Goal: Task Accomplishment & Management: Manage account settings

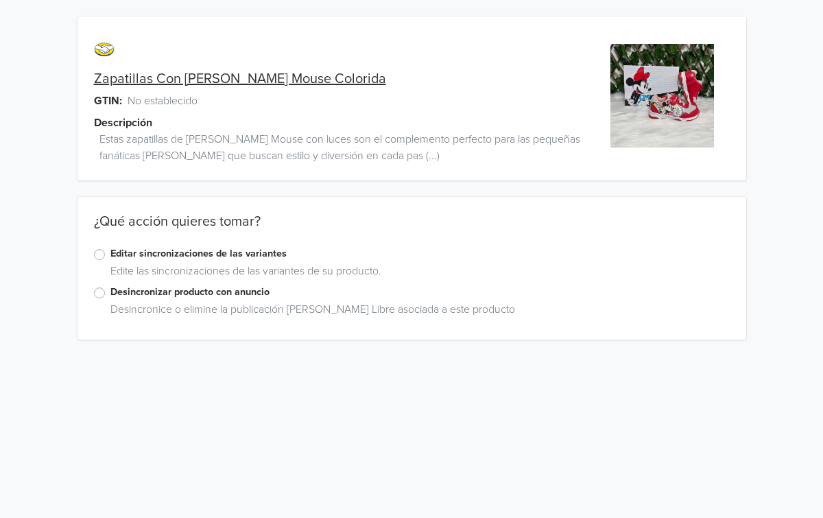
click at [110, 254] on label "Editar sincronizaciones de las variantes" at bounding box center [419, 253] width 619 height 15
click at [0, 0] on input "Editar sincronizaciones de las variantes" at bounding box center [0, 0] width 0 height 0
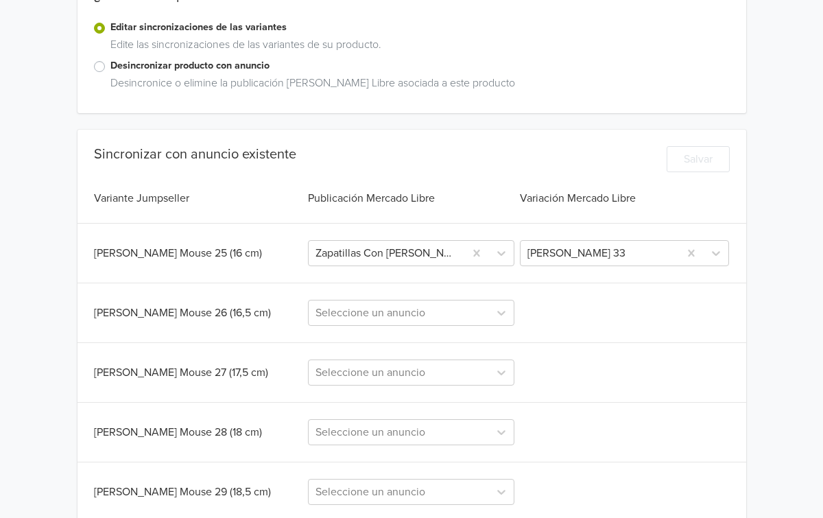
scroll to position [230, 0]
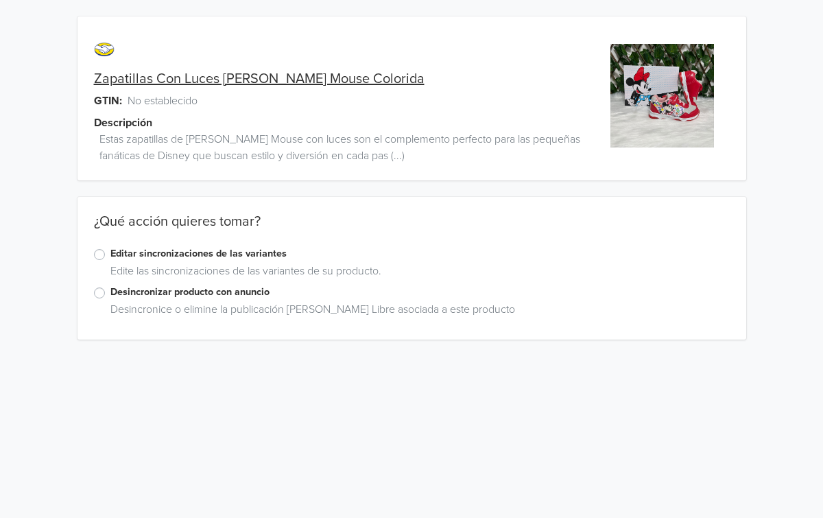
click at [110, 255] on label "Editar sincronizaciones de las variantes" at bounding box center [419, 253] width 619 height 15
click at [0, 0] on input "Editar sincronizaciones de las variantes" at bounding box center [0, 0] width 0 height 0
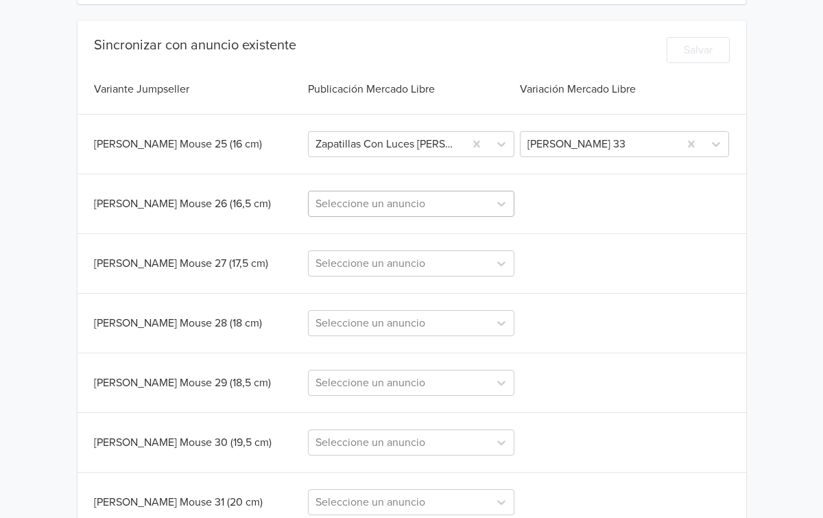
scroll to position [340, 0]
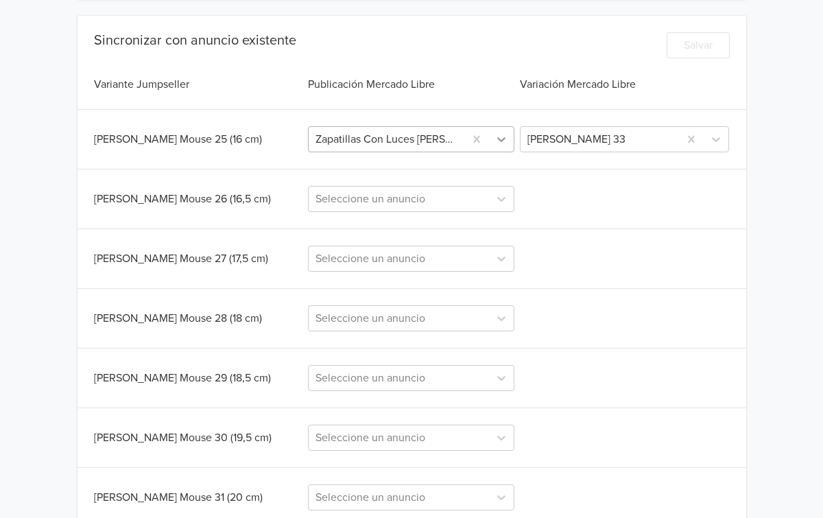
click at [500, 139] on icon at bounding box center [501, 139] width 14 height 14
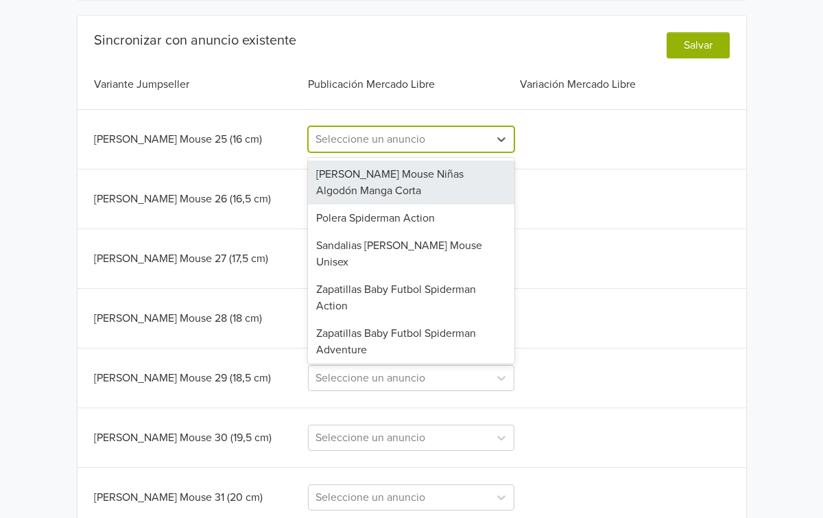
click at [394, 138] on div at bounding box center [398, 139] width 167 height 19
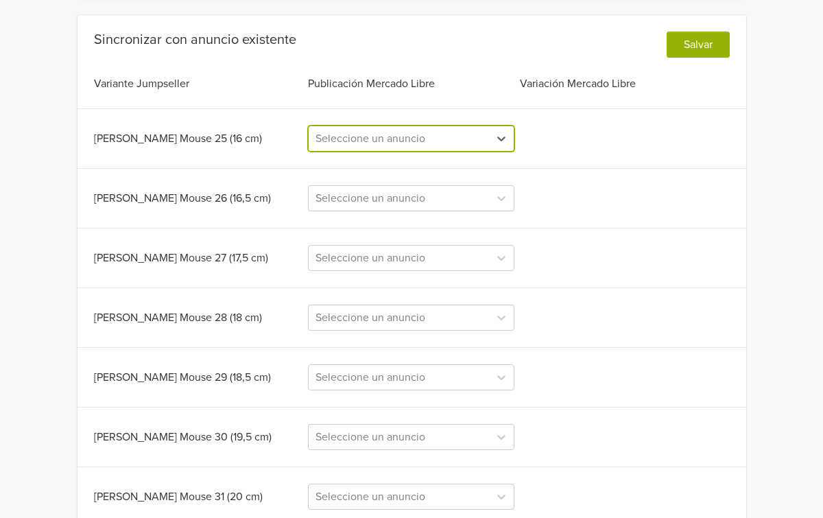
paste input "[PERSON_NAME]"
type input "[PERSON_NAME]"
drag, startPoint x: 384, startPoint y: 141, endPoint x: 326, endPoint y: 136, distance: 57.8
click at [326, 136] on div at bounding box center [398, 138] width 167 height 19
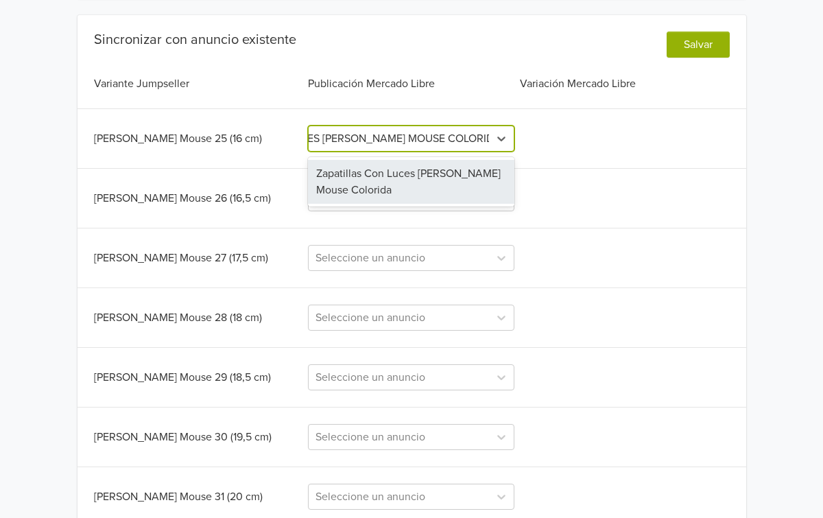
type input "ZAPATILLAS CON LUCES [PERSON_NAME] MOUSE COLORIDA"
click at [386, 179] on div "Zapatillas Con Luces [PERSON_NAME] Mouse Colorida" at bounding box center [411, 182] width 206 height 44
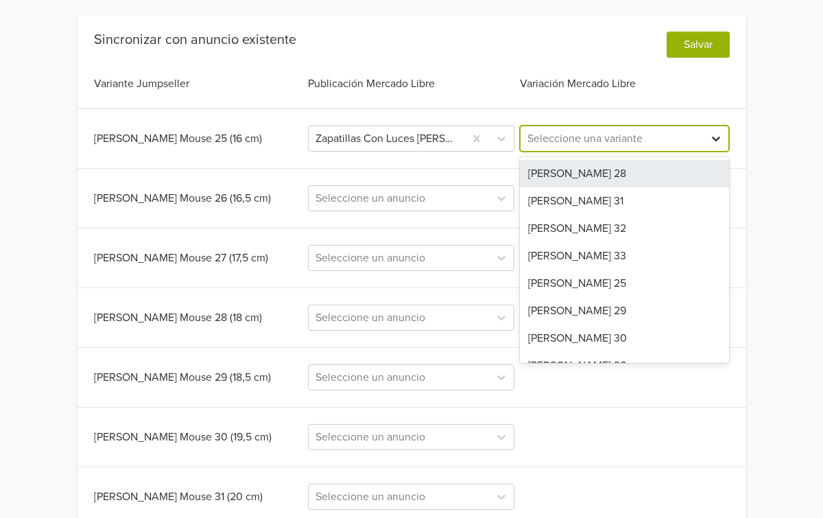
click at [705, 139] on div at bounding box center [715, 138] width 25 height 25
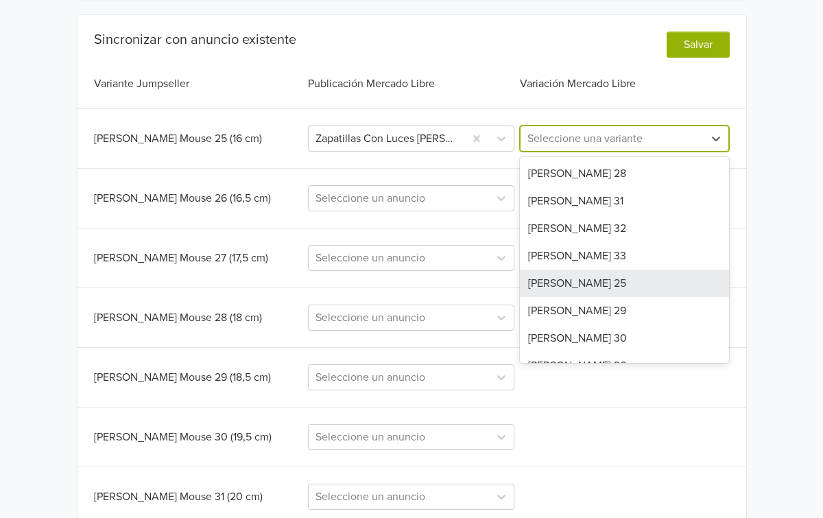
click at [590, 278] on div "[PERSON_NAME] 25" at bounding box center [624, 282] width 209 height 27
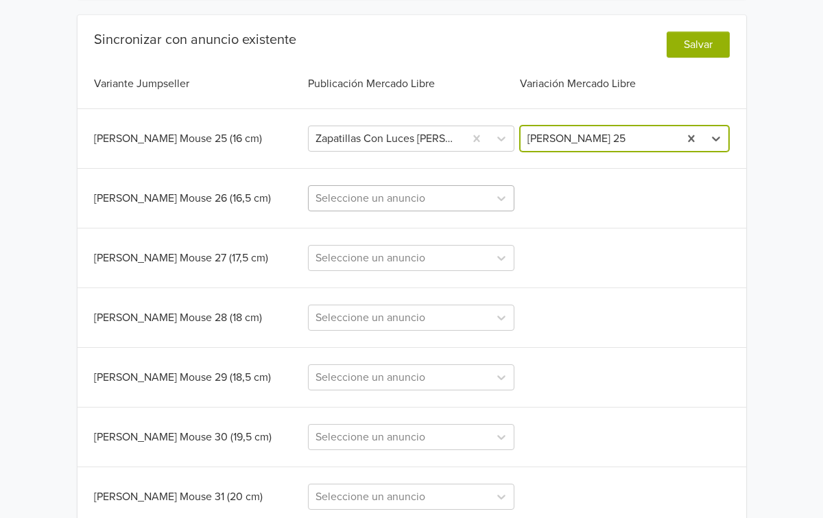
click at [468, 200] on div at bounding box center [398, 198] width 167 height 19
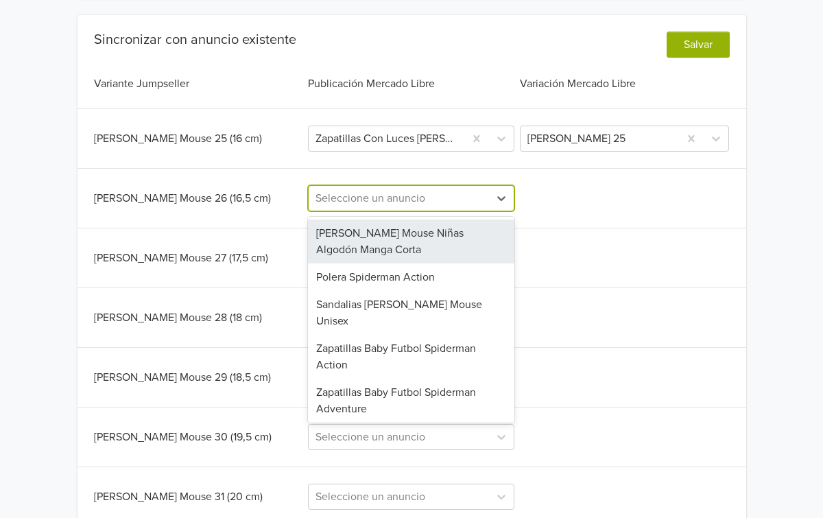
paste input "ZAPATILLAS CON LUCES [PERSON_NAME] MOUSE COLORIDA"
type input "ZAPATILLAS CON LUCES [PERSON_NAME] MOUSE COLORIDA"
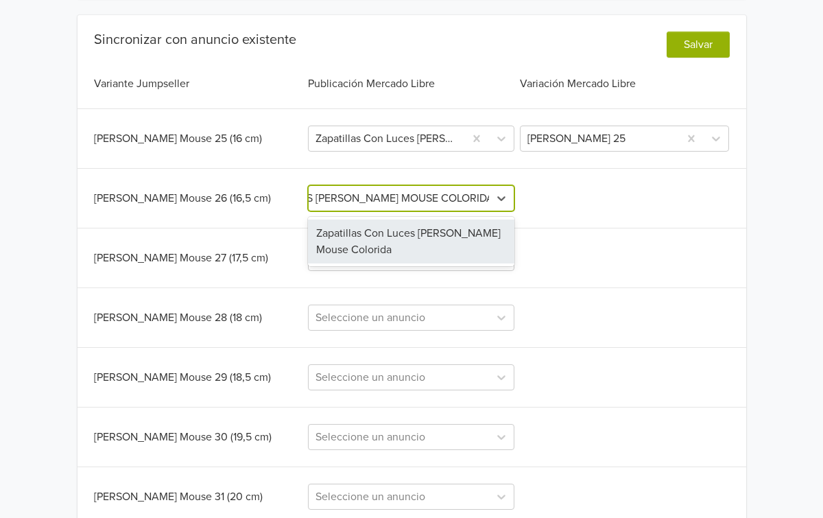
click at [406, 239] on div "Zapatillas Con Luces [PERSON_NAME] Mouse Colorida" at bounding box center [411, 241] width 206 height 44
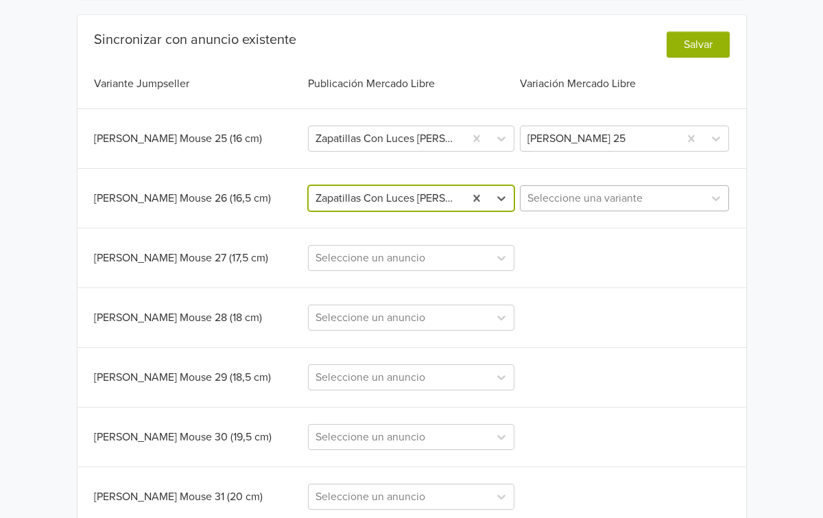
click at [680, 205] on div at bounding box center [611, 198] width 169 height 19
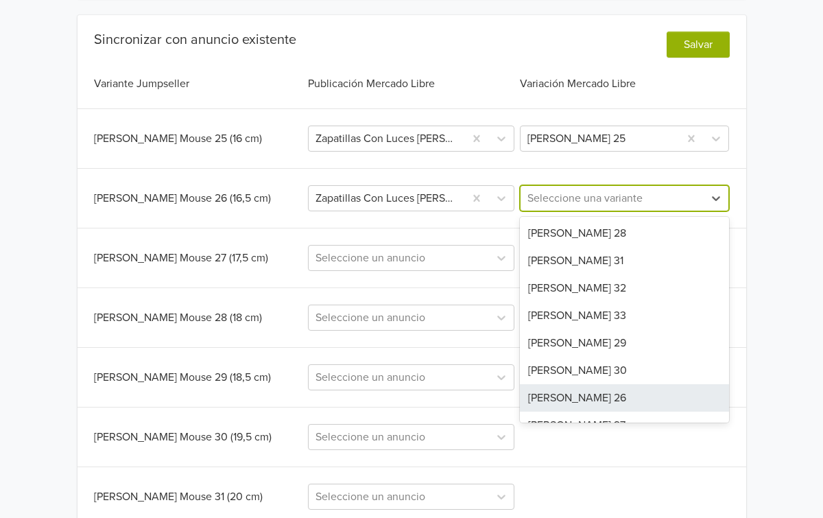
click at [589, 402] on div "[PERSON_NAME] 26" at bounding box center [624, 397] width 209 height 27
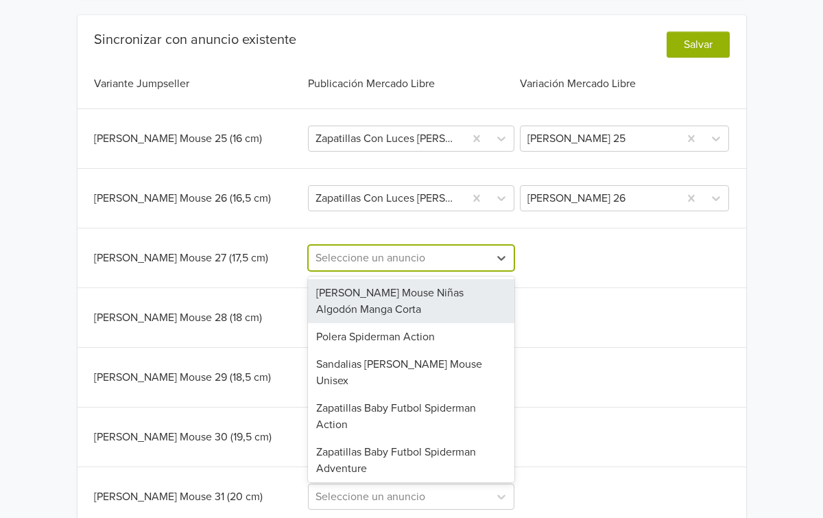
click at [417, 260] on div at bounding box center [398, 257] width 167 height 19
paste input "ZAPATILLAS CON LUCES [PERSON_NAME] MOUSE COLORIDA"
type input "ZAPATILLAS CON LUCES [PERSON_NAME] MOUSE COLORIDA"
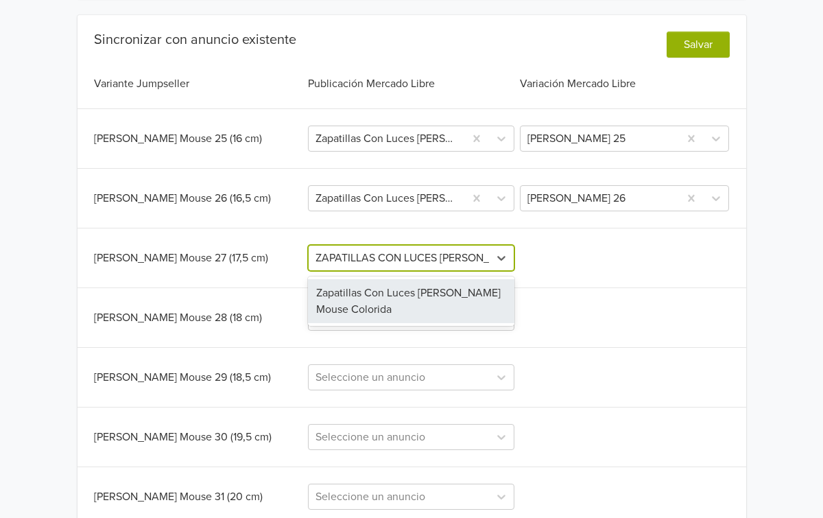
scroll to position [0, 124]
click at [403, 291] on div "Zapatillas Con Luces [PERSON_NAME] Mouse Colorida" at bounding box center [411, 301] width 206 height 44
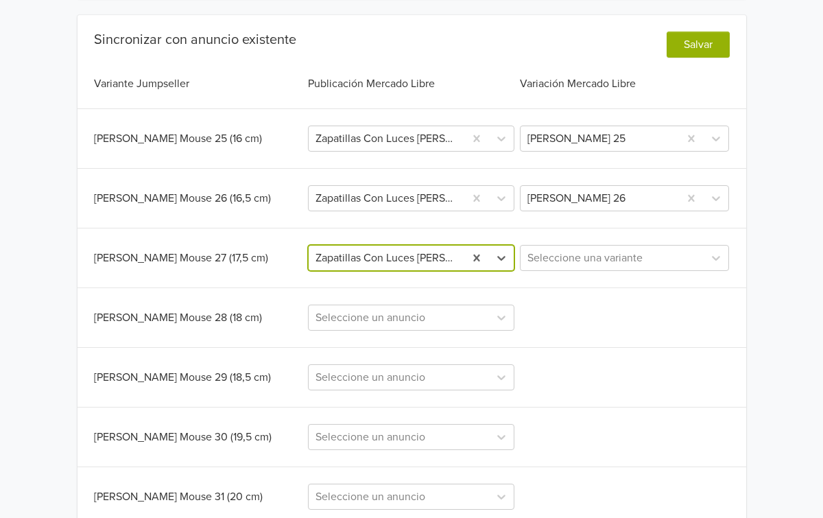
scroll to position [0, 0]
click at [617, 265] on div at bounding box center [611, 257] width 169 height 19
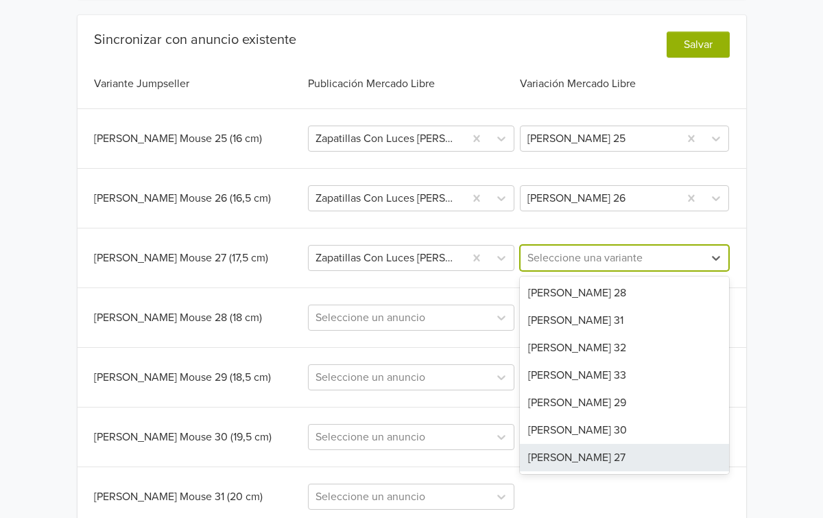
click at [586, 453] on div "[PERSON_NAME] 27" at bounding box center [624, 457] width 209 height 27
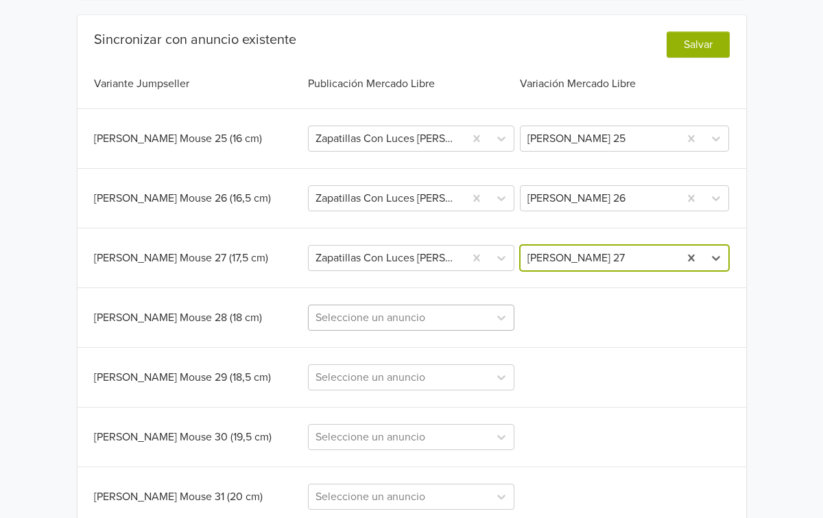
click at [421, 320] on div "Seleccione un anuncio" at bounding box center [411, 317] width 206 height 26
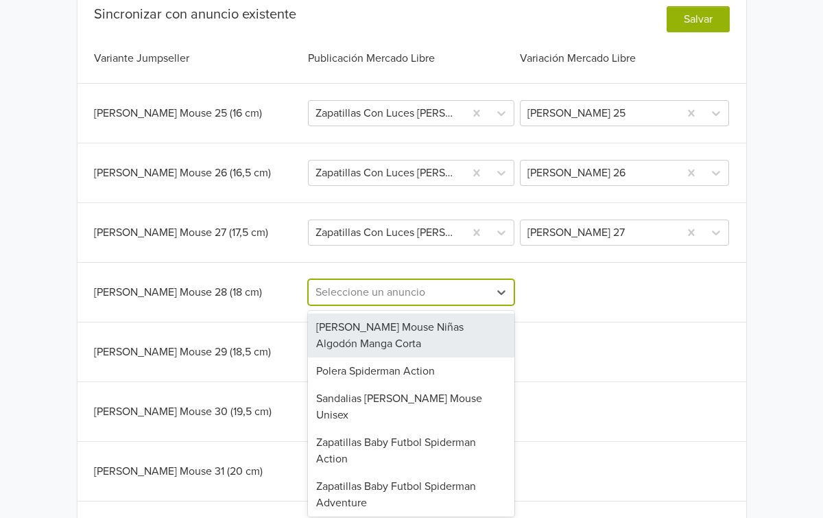
scroll to position [370, 0]
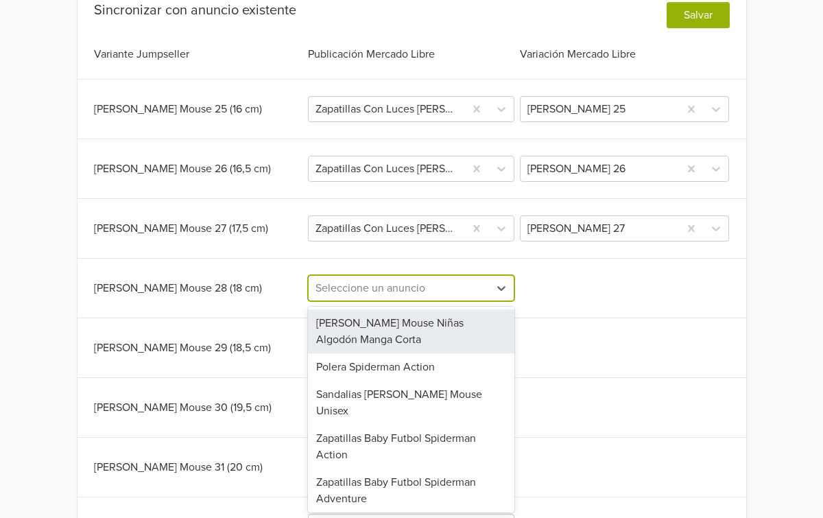
paste input "ZAPATILLAS CON LUCES [PERSON_NAME] MOUSE COLORIDA"
type input "ZAPATILLAS CON LUCES [PERSON_NAME] MOUSE COLORIDA"
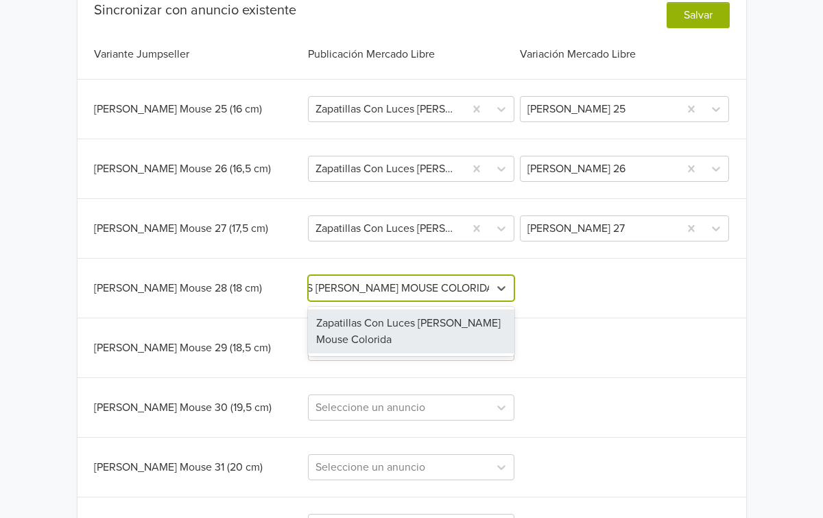
click at [407, 322] on div "Zapatillas Con Luces [PERSON_NAME] Mouse Colorida" at bounding box center [411, 331] width 206 height 44
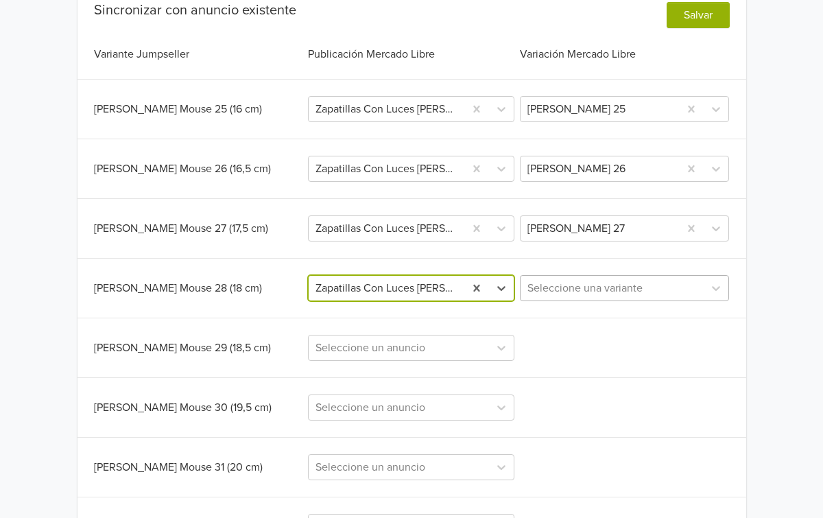
click at [644, 293] on div at bounding box center [611, 287] width 169 height 19
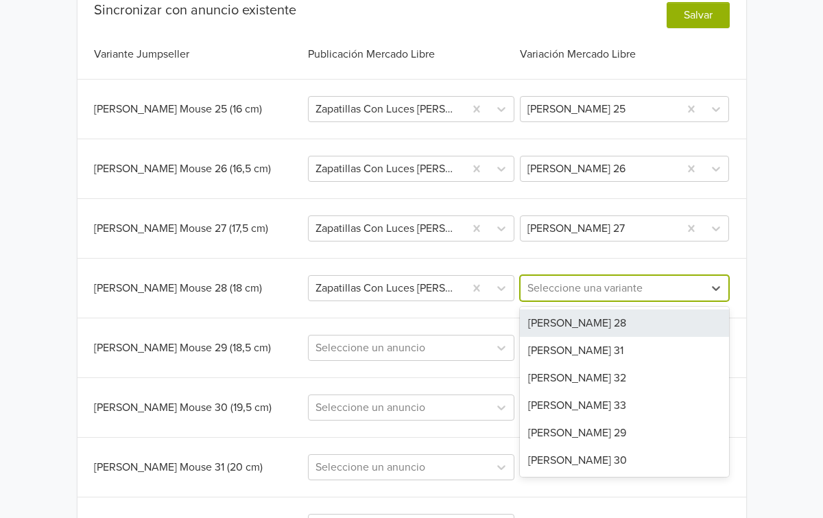
click at [610, 326] on div "[PERSON_NAME] 28" at bounding box center [624, 322] width 209 height 27
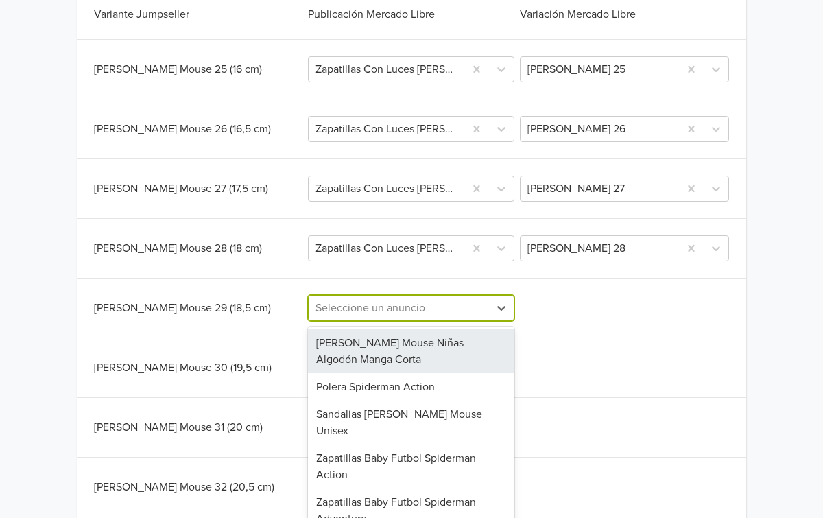
click at [444, 321] on div "[PERSON_NAME] Mouse Niñas Algodón Manga Corta, 1 of 58. 58 results available. U…" at bounding box center [411, 308] width 206 height 26
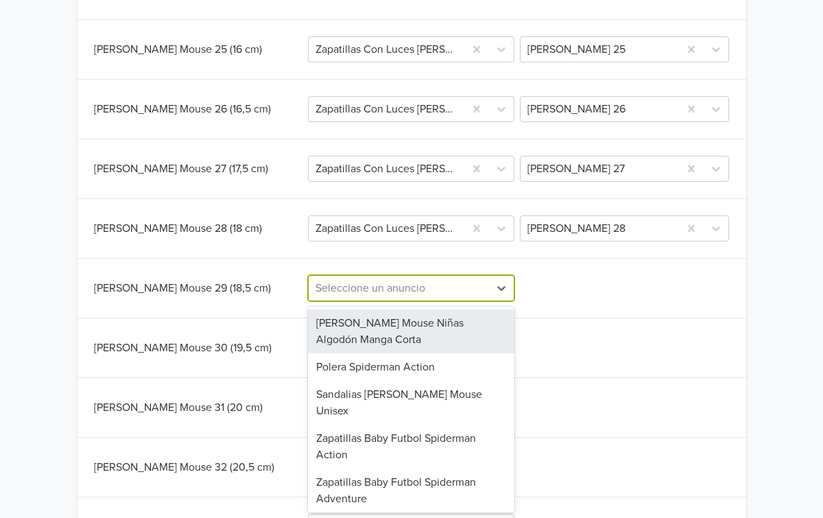
paste input "ZAPATILLAS CON LUCES [PERSON_NAME] MOUSE COLORIDA"
type input "ZAPATILLAS CON LUCES [PERSON_NAME] MOUSE COLORIDA"
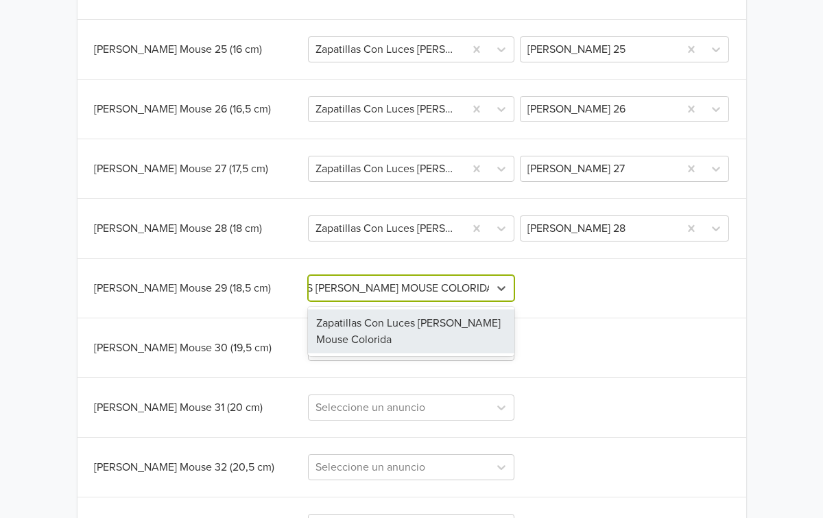
click at [440, 336] on div "Zapatillas Con Luces [PERSON_NAME] Mouse Colorida" at bounding box center [411, 331] width 206 height 44
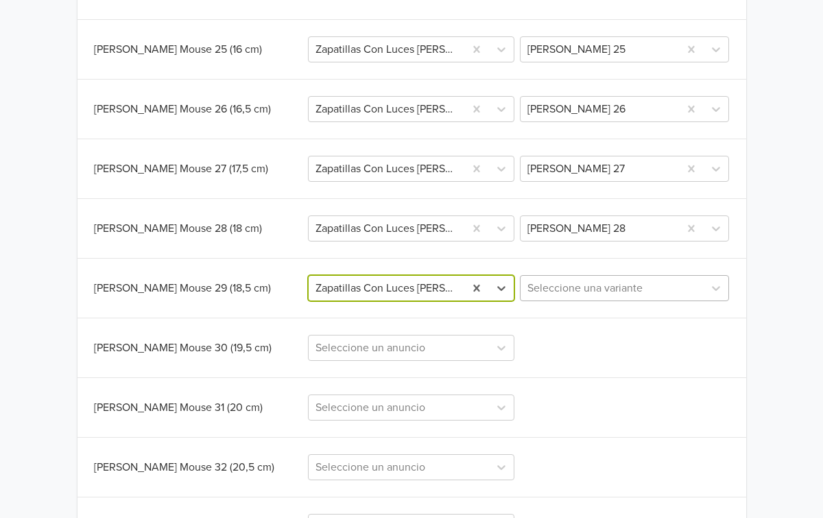
click at [605, 291] on div at bounding box center [611, 287] width 169 height 19
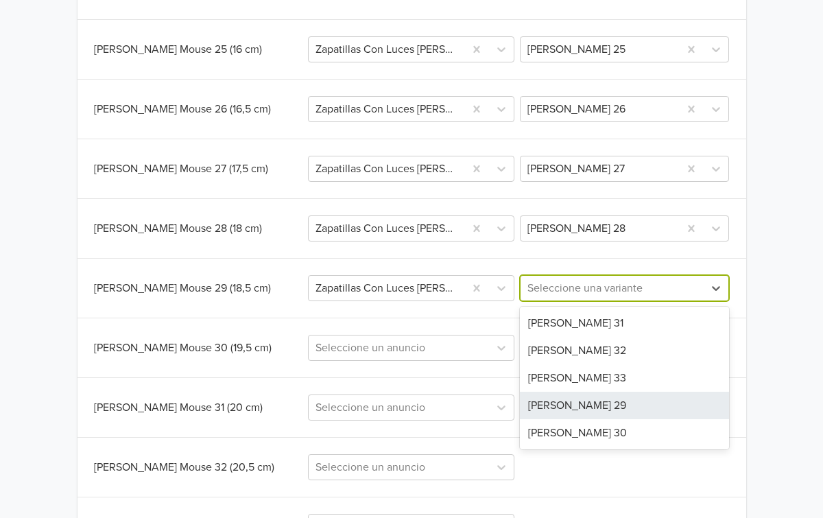
click at [583, 400] on div "[PERSON_NAME] 29" at bounding box center [624, 405] width 209 height 27
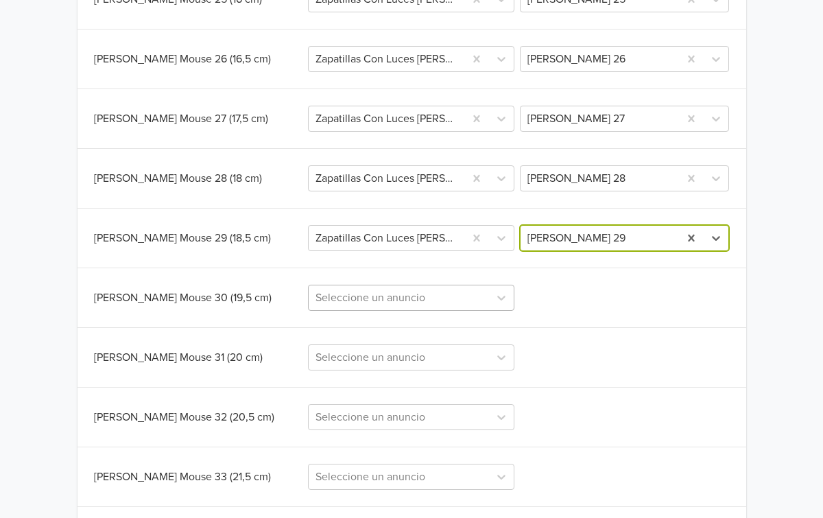
click at [431, 311] on div "Seleccione un anuncio" at bounding box center [411, 298] width 206 height 26
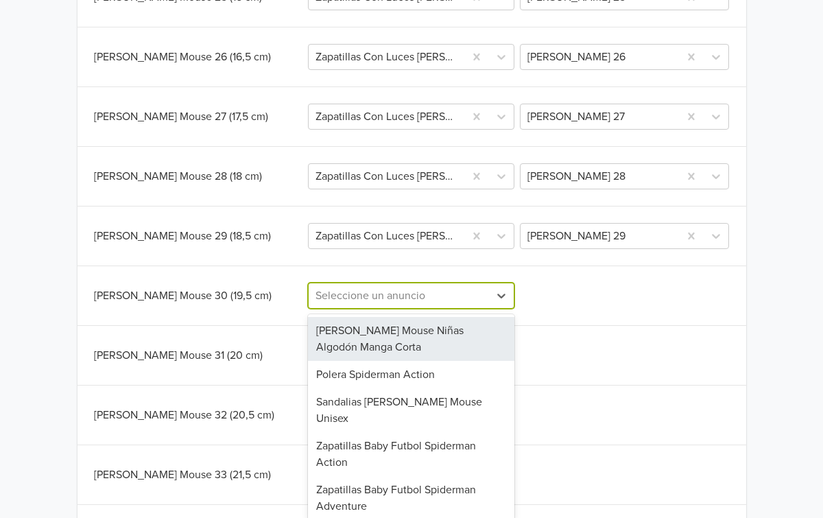
scroll to position [490, 0]
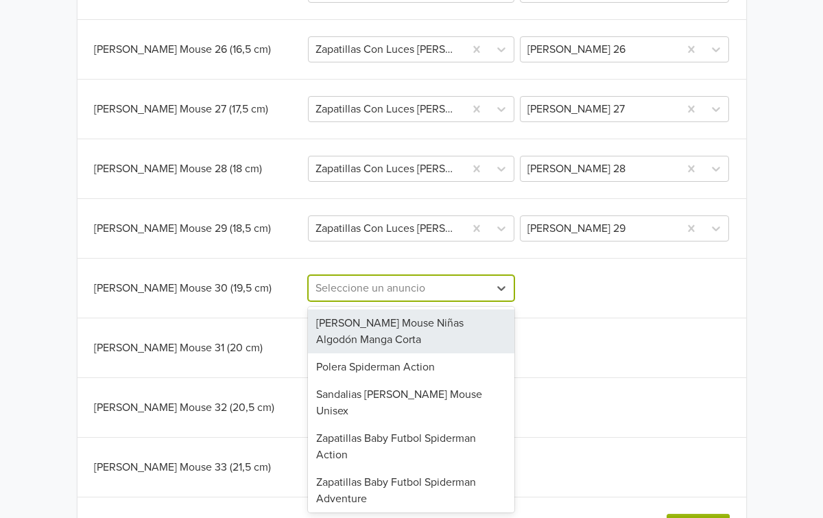
paste input "ZAPATILLAS CON LUCES [PERSON_NAME] MOUSE COLORIDA"
type input "ZAPATILLAS CON LUCES [PERSON_NAME] MOUSE COLORIDA"
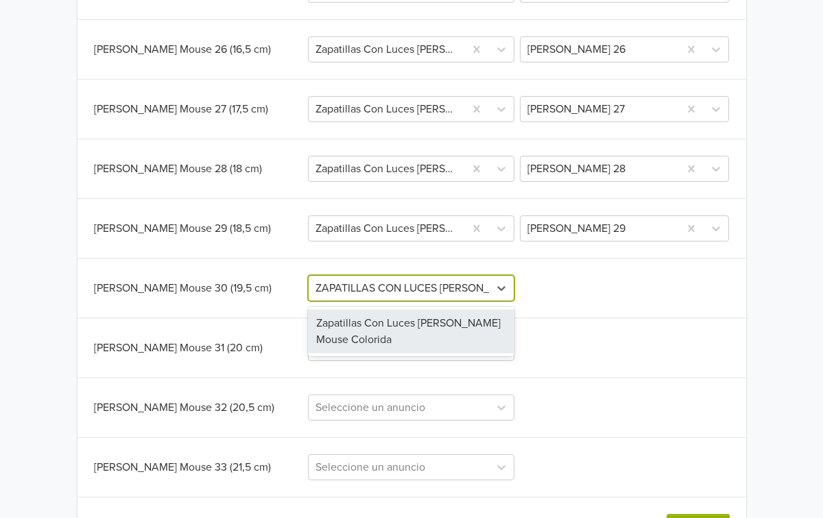
scroll to position [0, 124]
click at [429, 325] on div "Zapatillas Con Luces [PERSON_NAME] Mouse Colorida" at bounding box center [411, 331] width 206 height 44
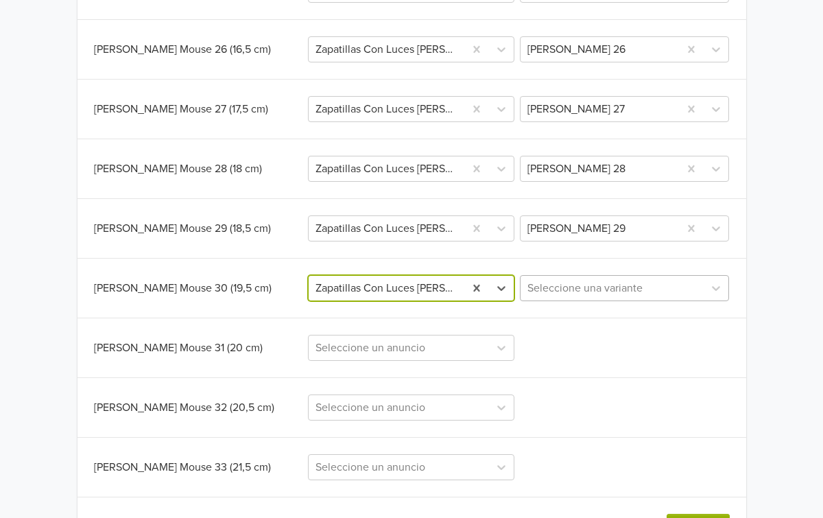
click at [572, 296] on div at bounding box center [611, 287] width 169 height 19
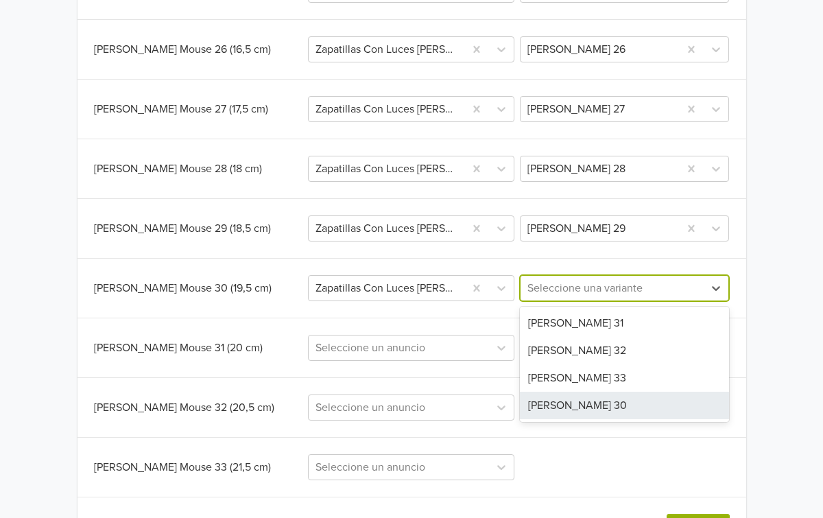
click at [589, 407] on div "[PERSON_NAME] 30" at bounding box center [624, 405] width 209 height 27
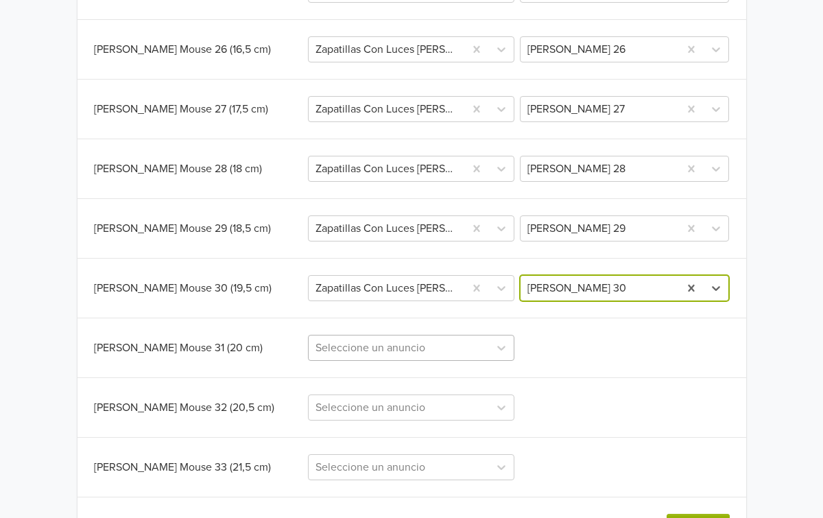
click at [428, 343] on div "Seleccione un anuncio" at bounding box center [411, 348] width 206 height 26
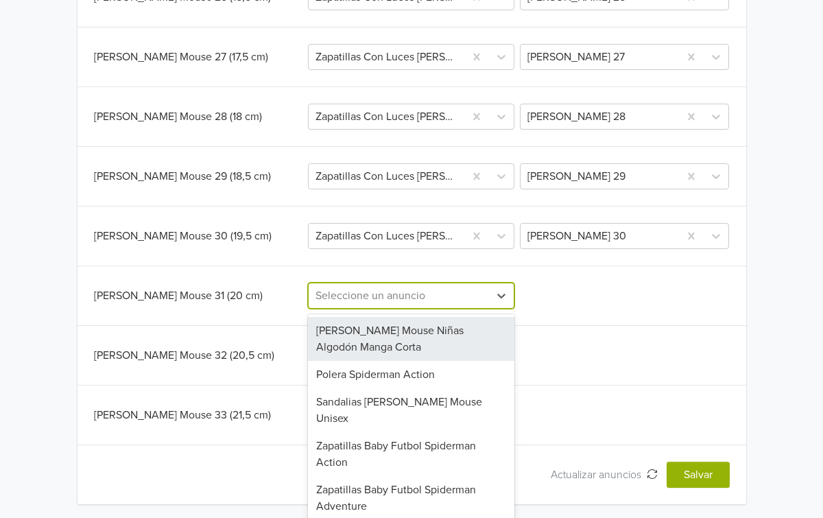
scroll to position [544, 0]
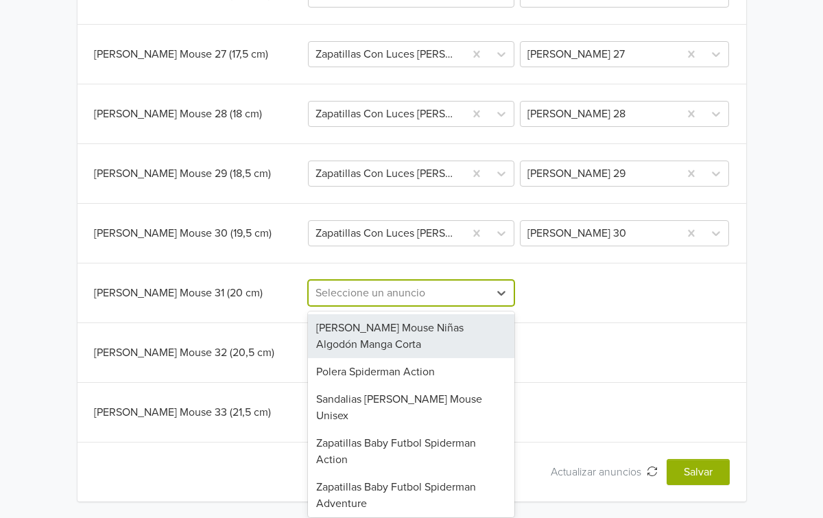
paste input "ZAPATILLAS CON LUCES [PERSON_NAME] MOUSE COLORIDA"
type input "ZAPATILLAS CON LUCES [PERSON_NAME] MOUSE COLORIDA"
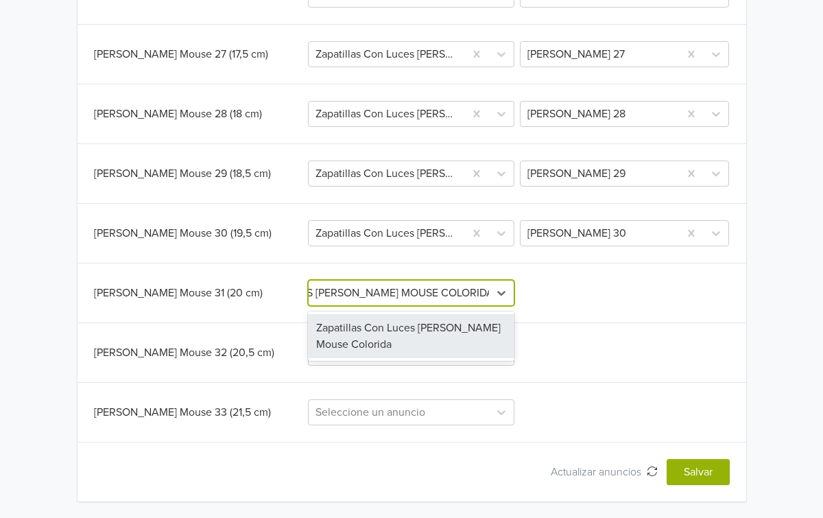
click at [418, 341] on div "Zapatillas Con Luces [PERSON_NAME] Mouse Colorida" at bounding box center [411, 336] width 206 height 44
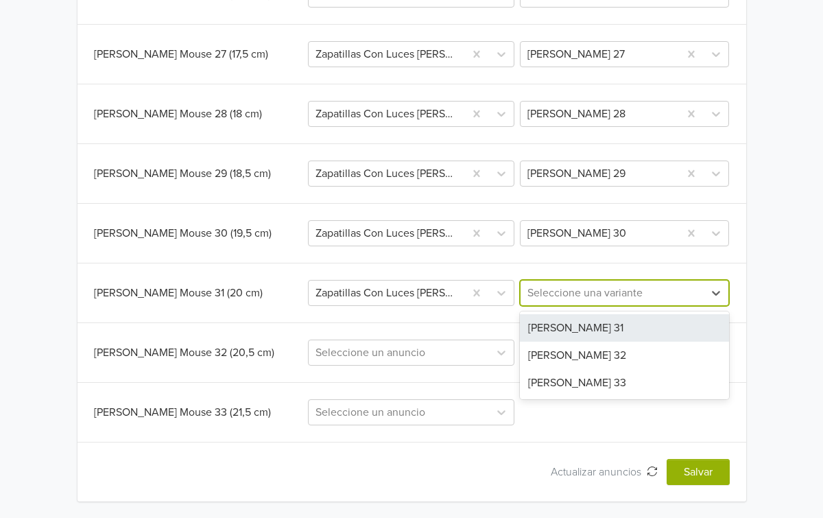
click at [590, 300] on div at bounding box center [611, 292] width 169 height 19
click at [587, 335] on div "[PERSON_NAME] 31" at bounding box center [624, 327] width 209 height 27
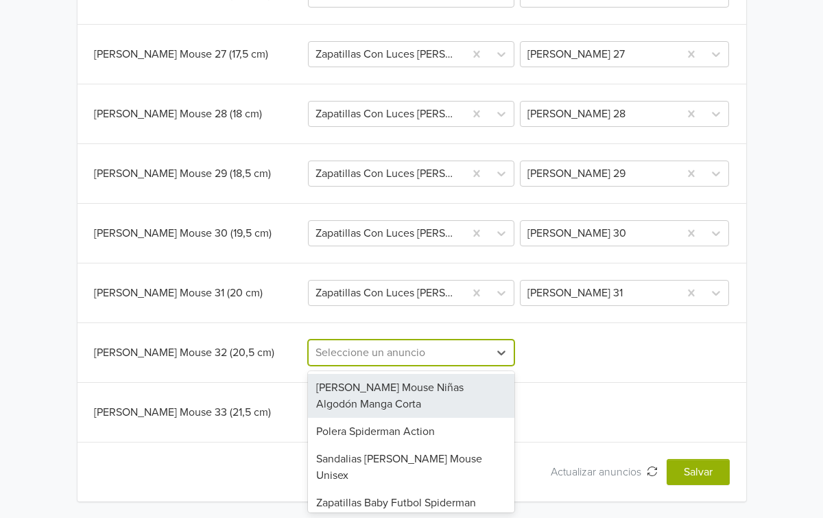
click at [448, 362] on div "Seleccione un anuncio" at bounding box center [399, 352] width 180 height 25
paste input "ZAPATILLAS CON LUCES [PERSON_NAME] MOUSE COLORIDA"
type input "ZAPATILLAS CON LUCES [PERSON_NAME] MOUSE COLORIDA"
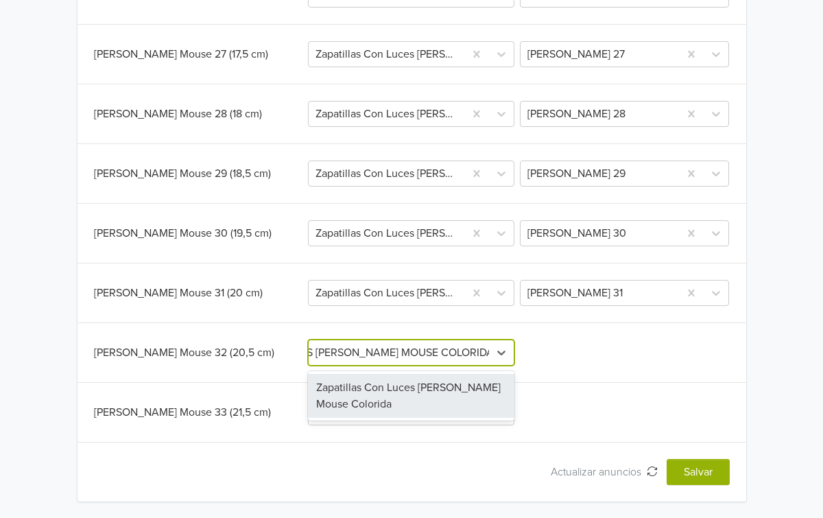
click at [425, 392] on div "Zapatillas Con Luces [PERSON_NAME] Mouse Colorida" at bounding box center [411, 396] width 206 height 44
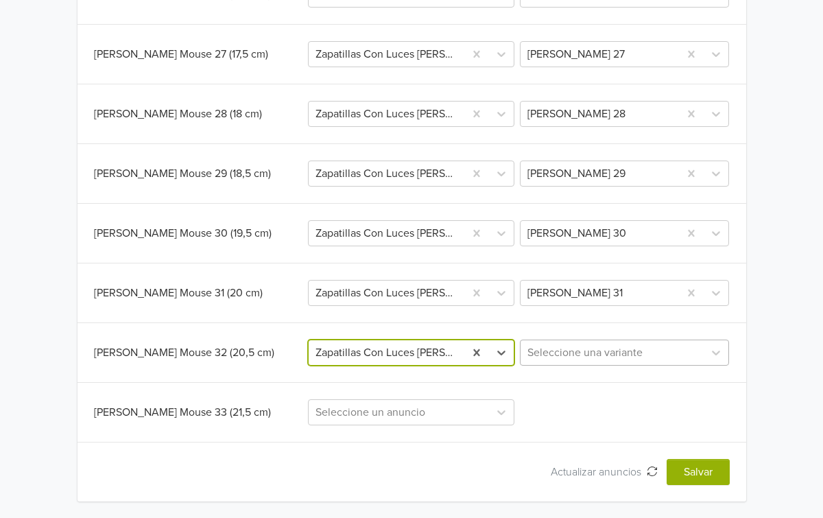
click at [602, 359] on div at bounding box center [611, 352] width 169 height 19
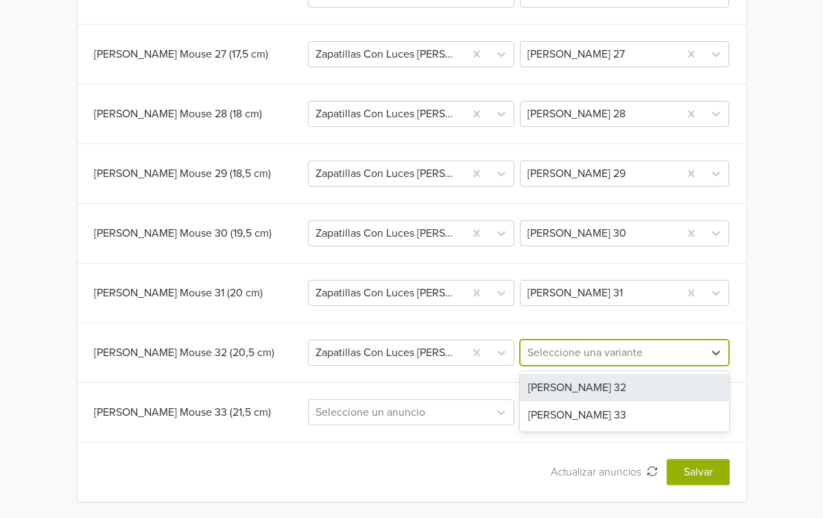
click at [585, 390] on div "[PERSON_NAME] 32" at bounding box center [624, 387] width 209 height 27
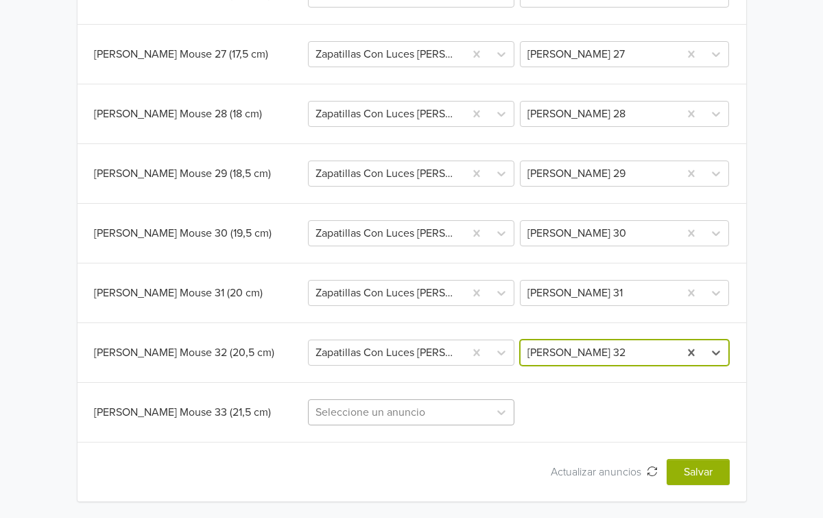
click at [439, 409] on div "Seleccione un anuncio" at bounding box center [411, 412] width 206 height 26
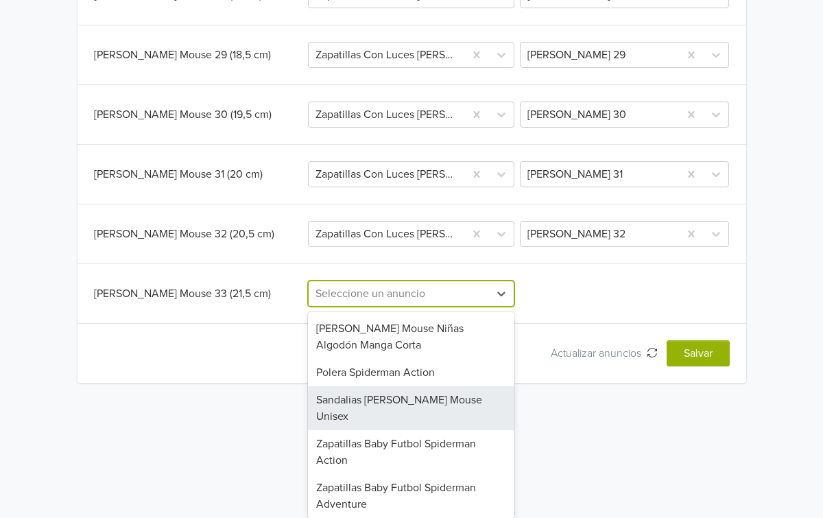
paste input "ZAPATILLAS CON LUCES [PERSON_NAME] MOUSE COLORIDA"
type input "ZAPATILLAS CON LUCES [PERSON_NAME] MOUSE COLORIDA"
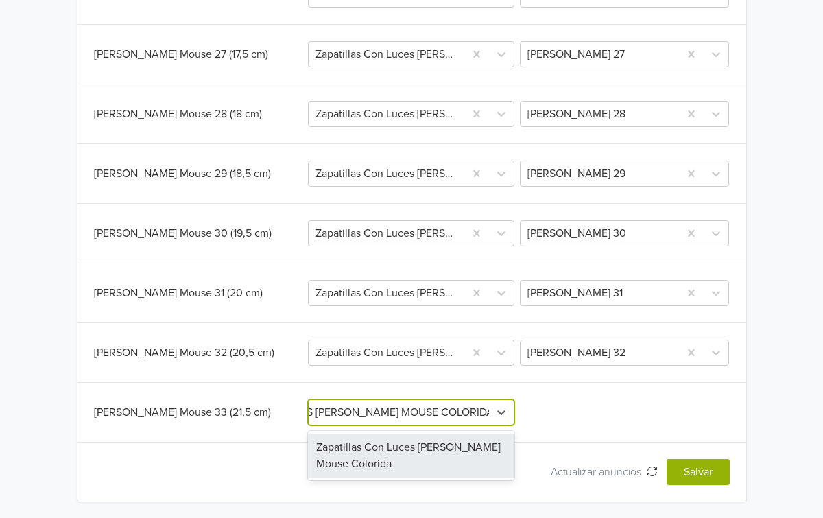
click at [428, 465] on div "Zapatillas Con Luces [PERSON_NAME] Mouse Colorida" at bounding box center [411, 455] width 206 height 44
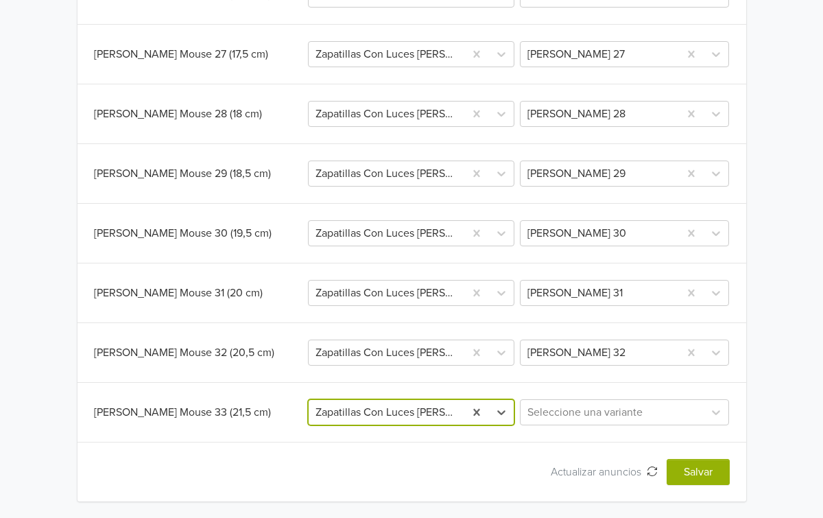
scroll to position [0, 0]
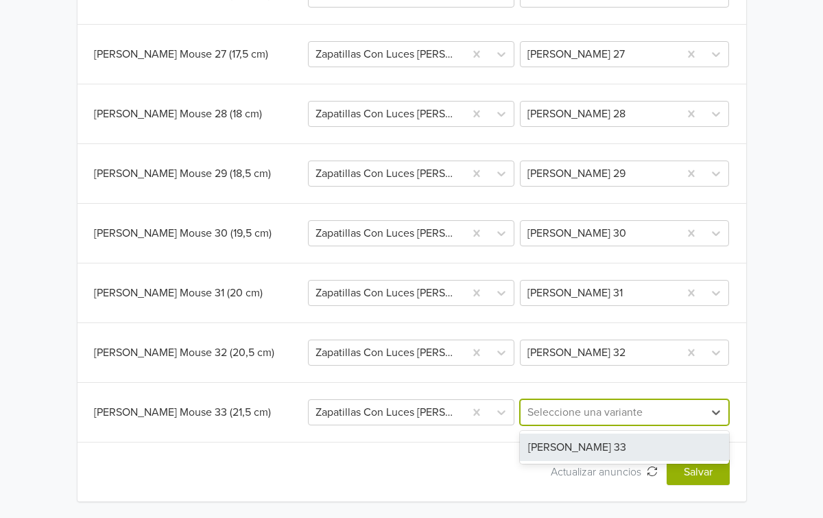
click at [581, 417] on div at bounding box center [611, 411] width 169 height 19
click at [573, 438] on div "[PERSON_NAME] 33" at bounding box center [624, 446] width 209 height 27
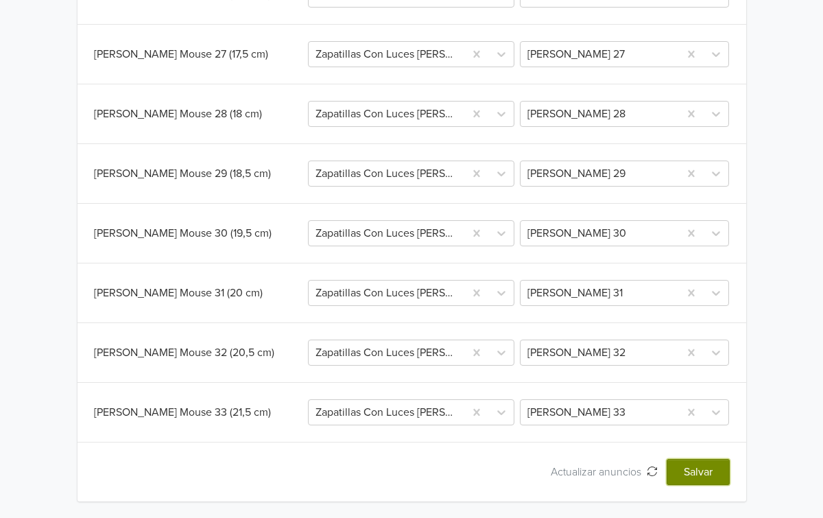
click at [701, 473] on button "Salvar" at bounding box center [697, 472] width 63 height 26
